Goal: Go to known website: Access a specific website the user already knows

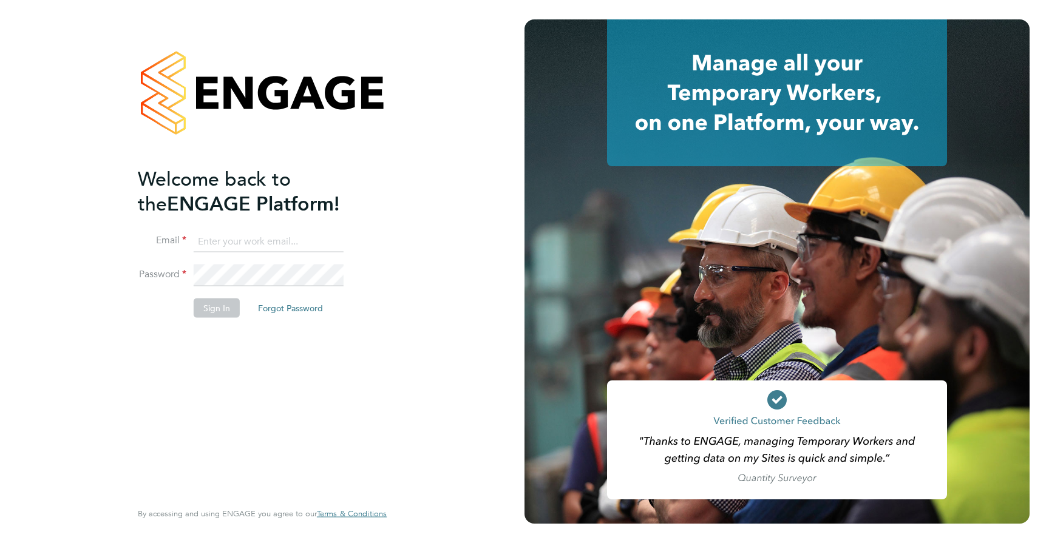
click at [216, 238] on input at bounding box center [269, 242] width 150 height 22
type input "[EMAIL_ADDRESS][DOMAIN_NAME]"
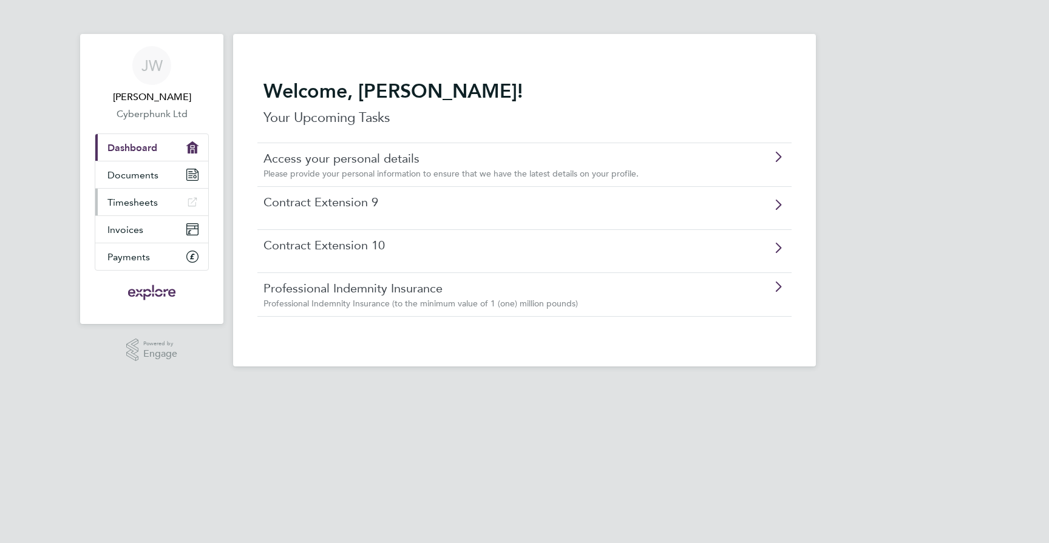
click at [124, 208] on link "Timesheets" at bounding box center [151, 202] width 113 height 27
